Goal: Information Seeking & Learning: Learn about a topic

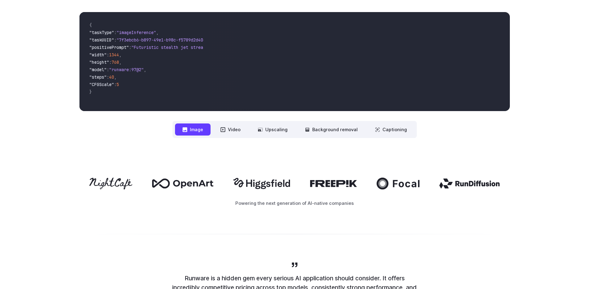
scroll to position [225, 0]
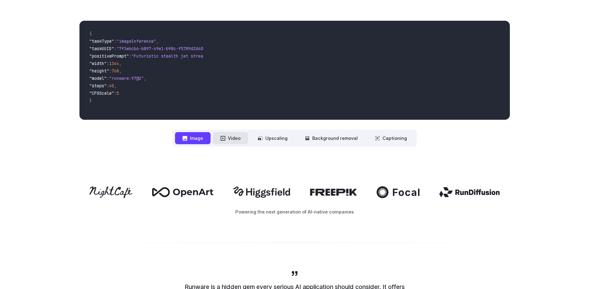
click at [234, 135] on button "Video" at bounding box center [230, 138] width 35 height 12
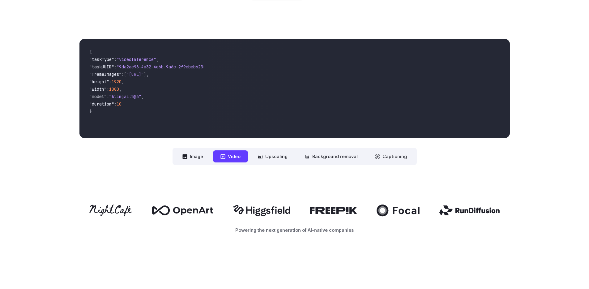
scroll to position [206, 0]
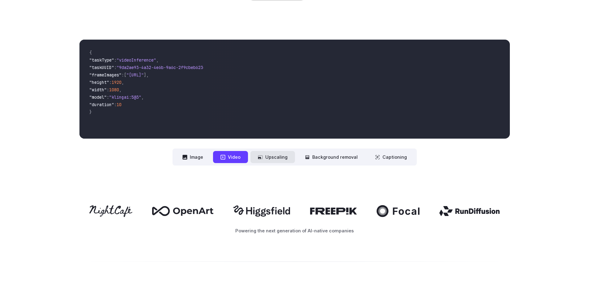
click at [273, 157] on button "Upscaling" at bounding box center [272, 157] width 44 height 12
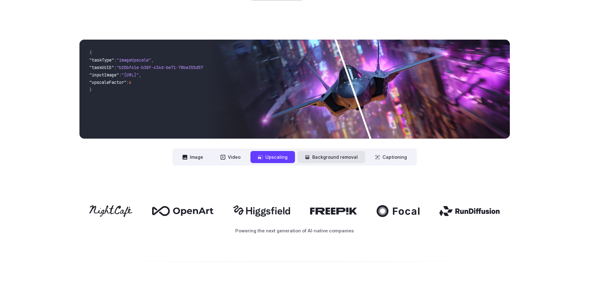
click at [327, 158] on button "Background removal" at bounding box center [331, 157] width 68 height 12
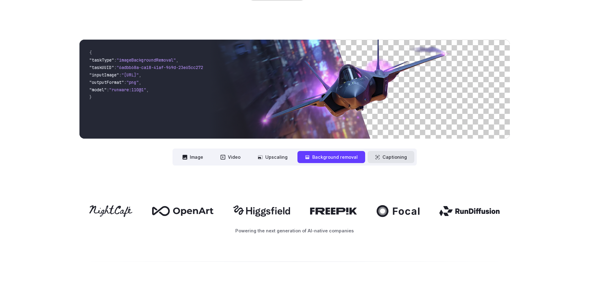
click at [381, 158] on button "Captioning" at bounding box center [390, 157] width 47 height 12
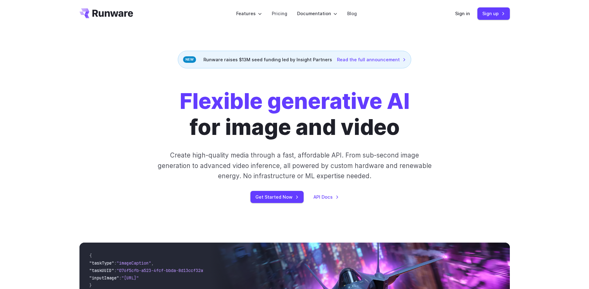
scroll to position [0, 0]
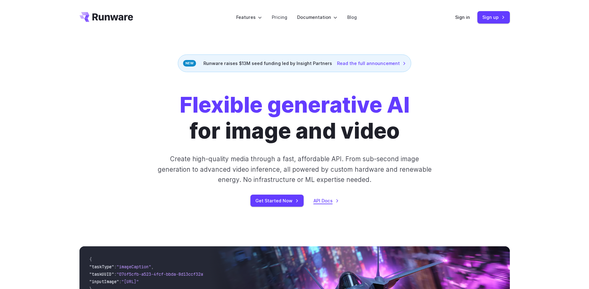
click at [320, 198] on link "API Docs" at bounding box center [325, 200] width 25 height 7
click at [280, 19] on link "Pricing" at bounding box center [279, 17] width 15 height 7
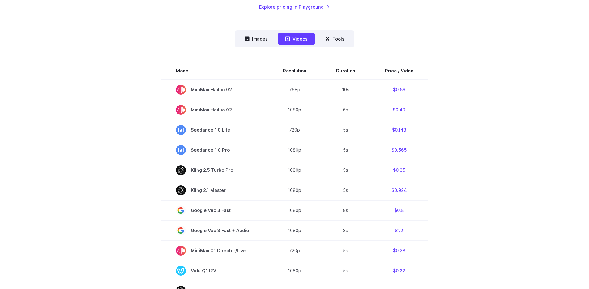
scroll to position [133, 0]
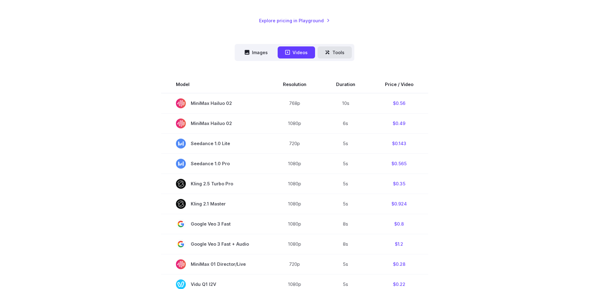
click at [337, 49] on button "Tools" at bounding box center [334, 52] width 34 height 12
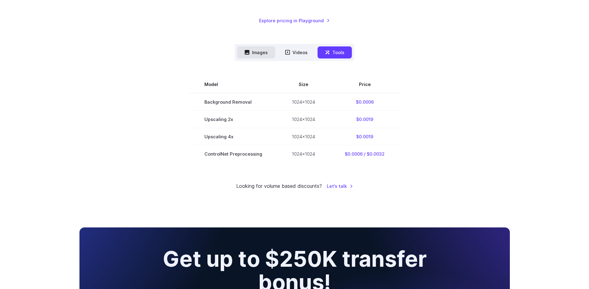
click at [268, 47] on button "Images" at bounding box center [256, 52] width 38 height 12
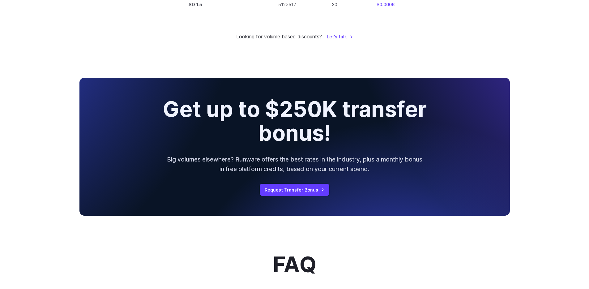
scroll to position [548, 0]
